Goal: Use online tool/utility: Utilize a website feature to perform a specific function

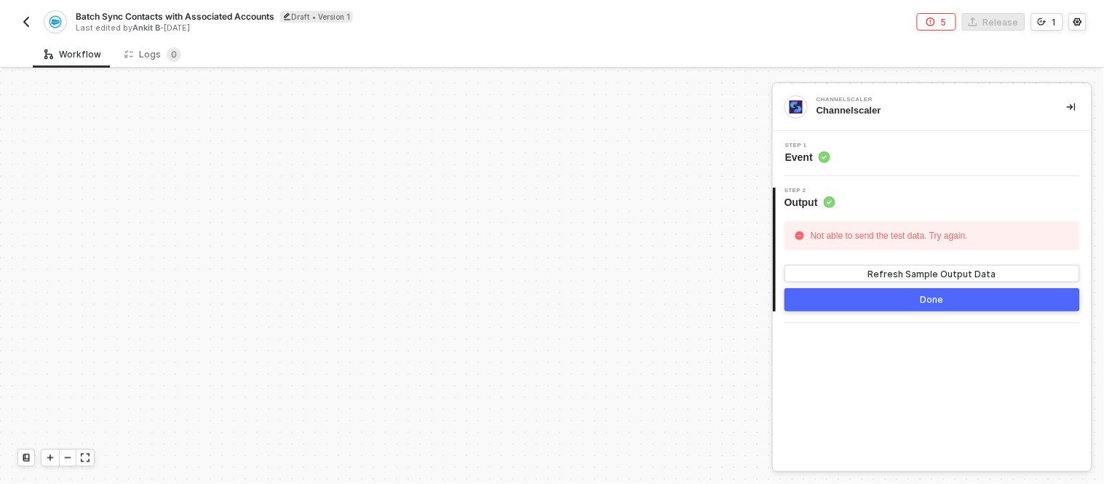
scroll to position [467, 0]
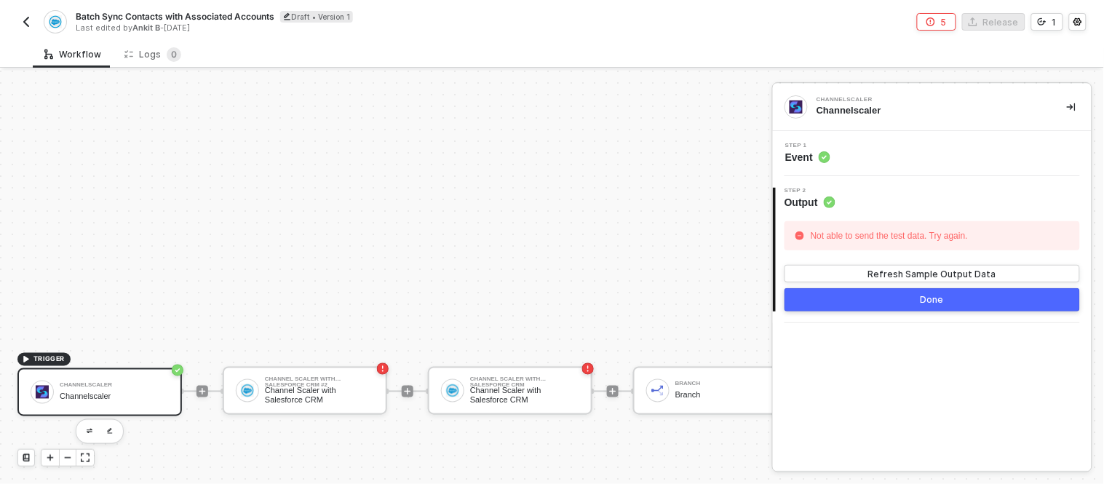
click at [24, 22] on img "button" at bounding box center [26, 22] width 12 height 12
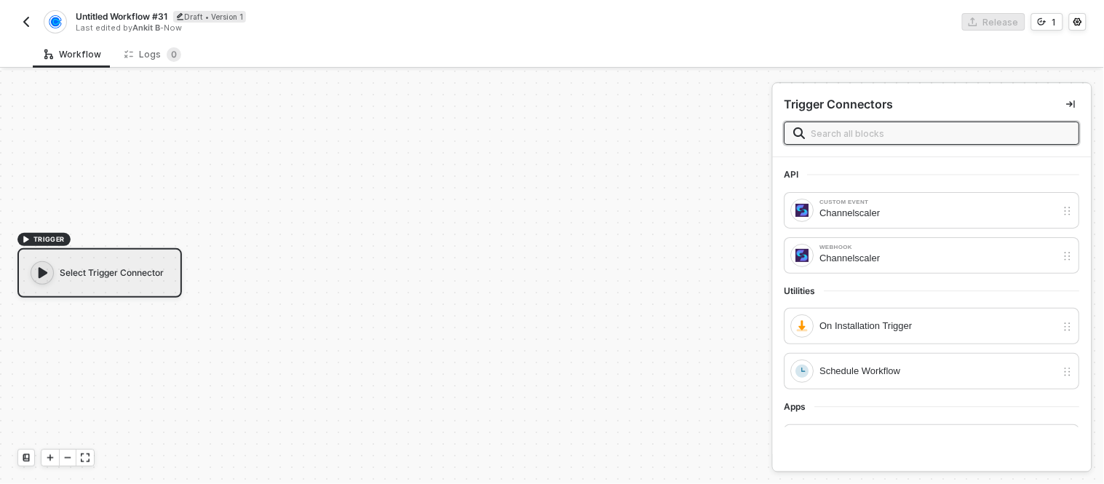
click at [587, 190] on div "TRIGGER Select Trigger Connector" at bounding box center [382, 264] width 765 height 440
click at [85, 224] on div "TRIGGER Select Trigger Connector" at bounding box center [382, 264] width 765 height 440
click at [78, 282] on div "Select Trigger Connector" at bounding box center [99, 272] width 164 height 49
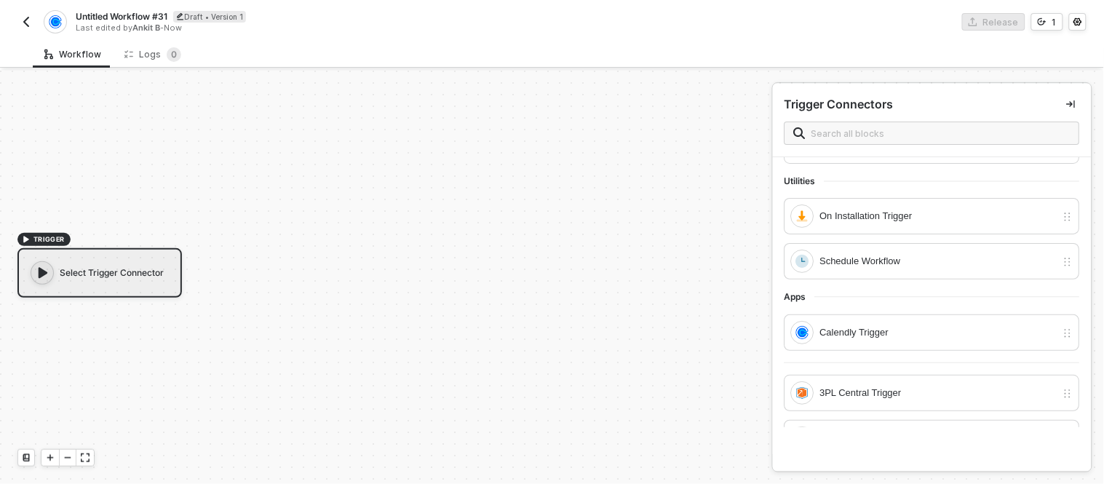
scroll to position [111, 0]
click at [851, 331] on div "Calendly Trigger" at bounding box center [938, 332] width 236 height 16
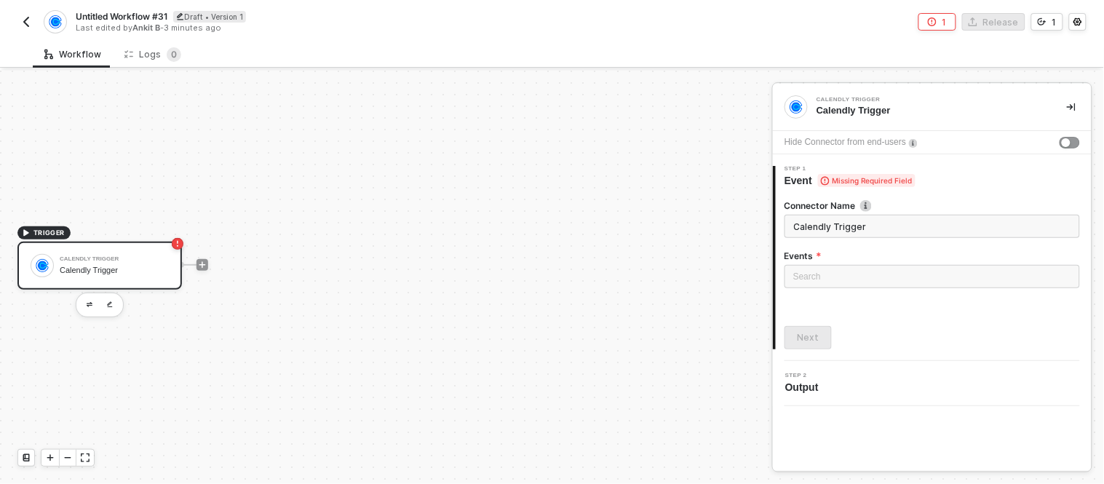
click at [448, 140] on div "TRIGGER Calendly Trigger Calendly Trigger" at bounding box center [382, 264] width 765 height 440
click at [121, 278] on div "Calendly Trigger Calendly Trigger" at bounding box center [114, 266] width 109 height 28
click at [650, 91] on div "TRIGGER Calendly Trigger Calendly Trigger" at bounding box center [382, 264] width 765 height 440
click at [444, 107] on div "TRIGGER Calendly Trigger Calendly Trigger" at bounding box center [382, 264] width 765 height 440
